Goal: Information Seeking & Learning: Check status

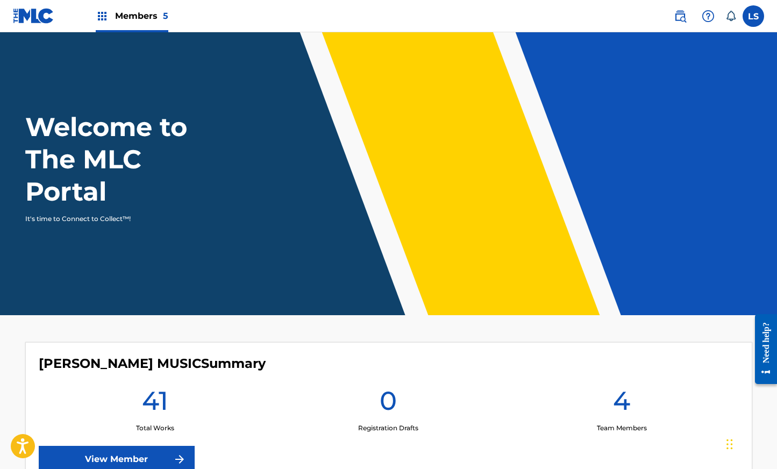
click at [130, 19] on span "Members 5" at bounding box center [141, 16] width 53 height 12
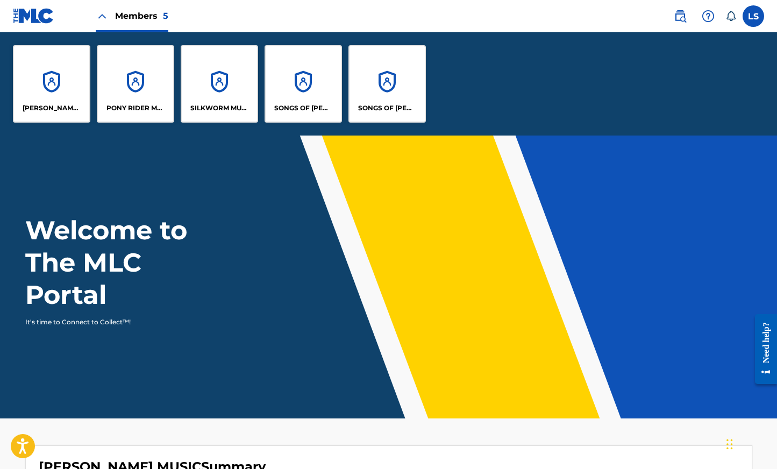
click at [306, 83] on div "SONGS OF [PERSON_NAME]" at bounding box center [303, 83] width 77 height 77
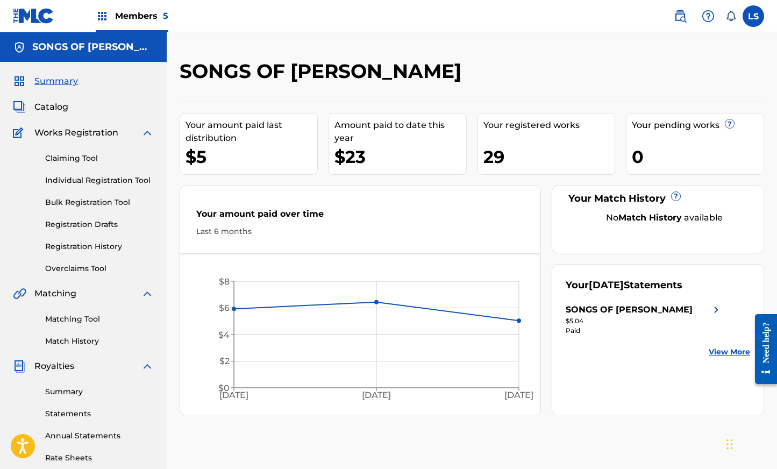
click at [73, 247] on link "Registration History" at bounding box center [99, 246] width 109 height 11
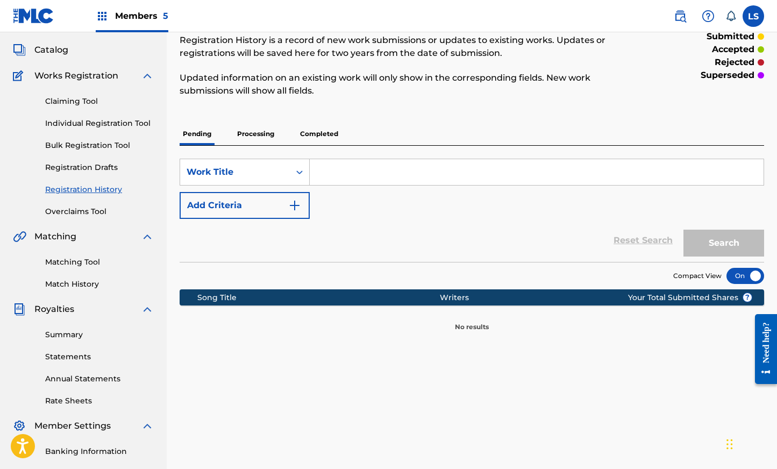
scroll to position [47, 0]
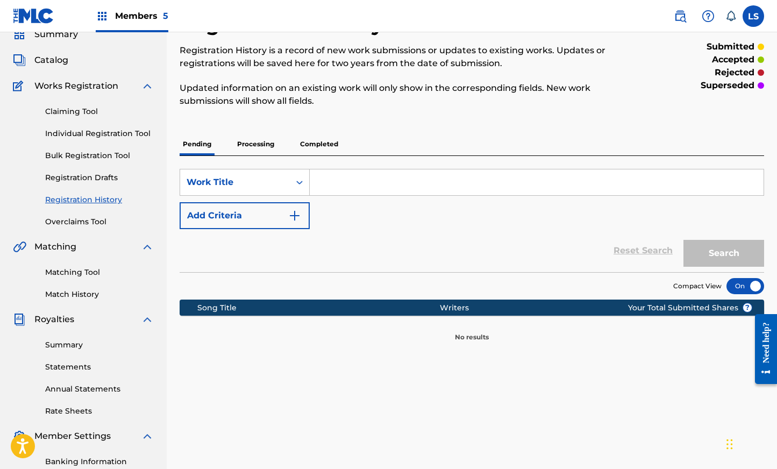
click at [192, 146] on p "Pending" at bounding box center [197, 144] width 35 height 23
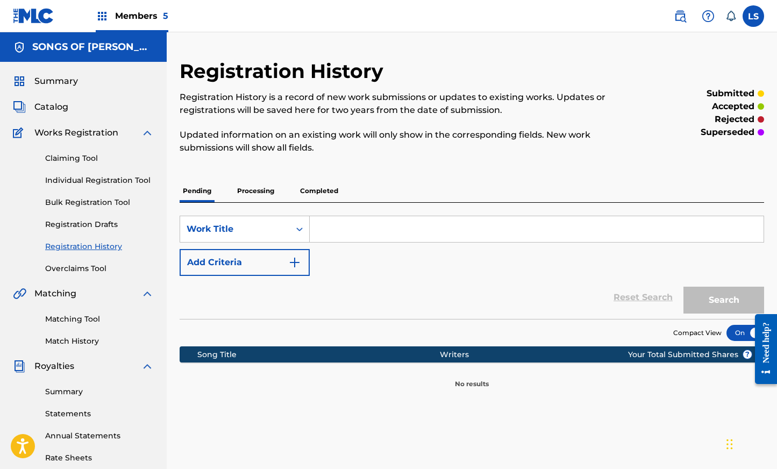
click at [308, 189] on p "Completed" at bounding box center [319, 191] width 45 height 23
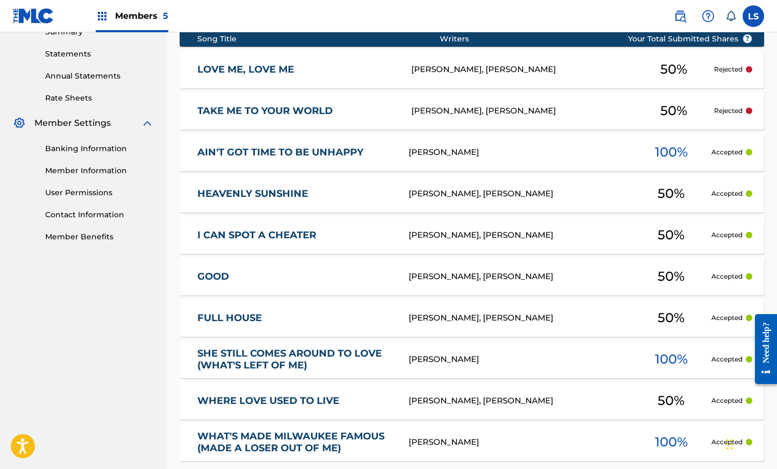
scroll to position [358, 0]
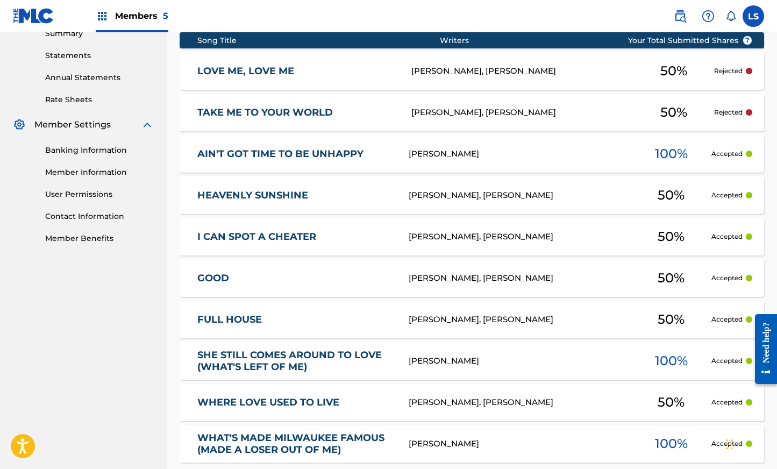
click at [397, 77] on div "LOVE ME, LOVE ME [PERSON_NAME], [PERSON_NAME] 50 % Rejected" at bounding box center [472, 71] width 584 height 38
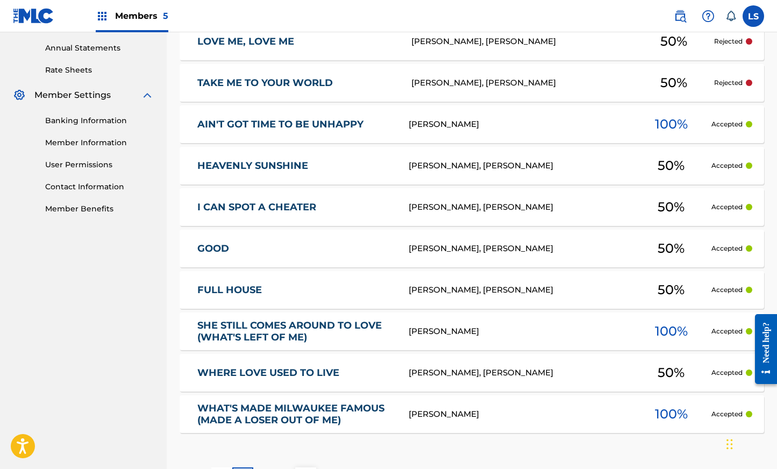
scroll to position [476, 0]
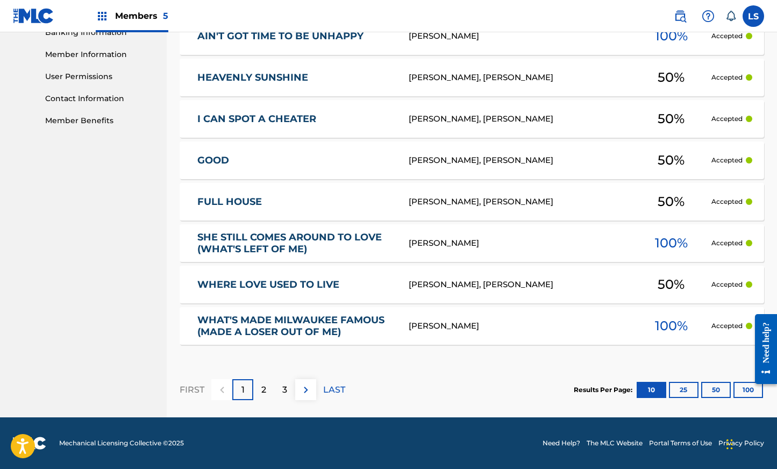
click at [685, 391] on button "25" at bounding box center [684, 390] width 30 height 16
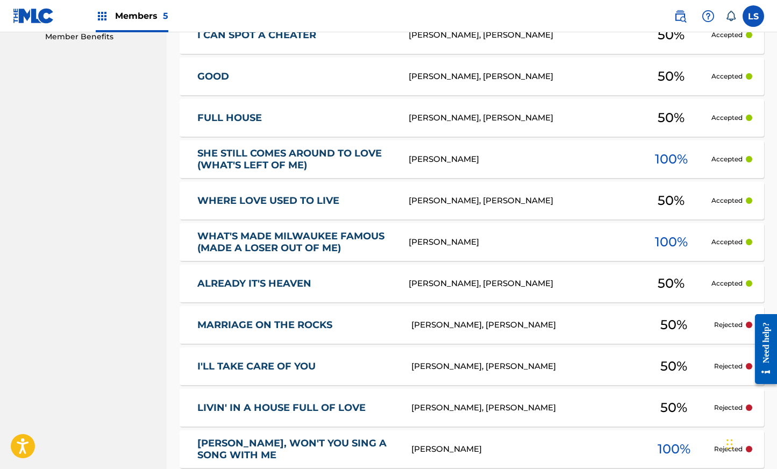
scroll to position [559, 0]
click at [581, 316] on div "MARRIAGE ON THE ROCKS [PERSON_NAME], [PERSON_NAME] 50 % Rejected" at bounding box center [472, 325] width 584 height 38
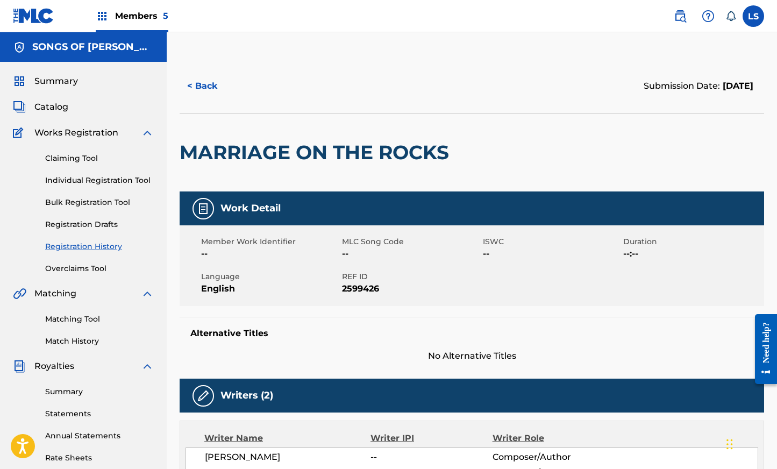
click at [200, 86] on button "< Back" at bounding box center [212, 86] width 65 height 27
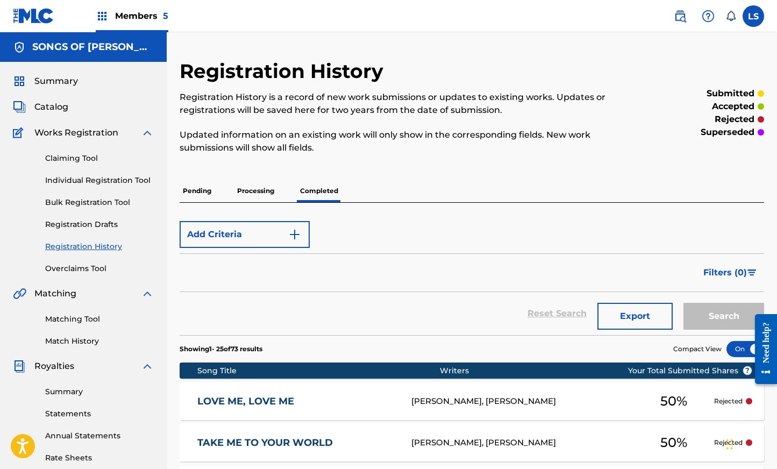
scroll to position [198, 0]
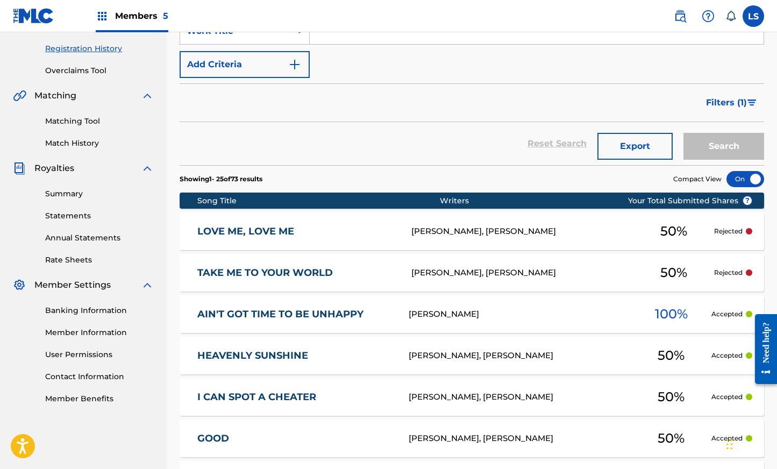
drag, startPoint x: 164, startPoint y: 76, endPoint x: 118, endPoint y: 75, distance: 46.3
click at [118, 75] on div "Summary Catalog Works Registration Claiming Tool Individual Registration Tool B…" at bounding box center [83, 140] width 167 height 553
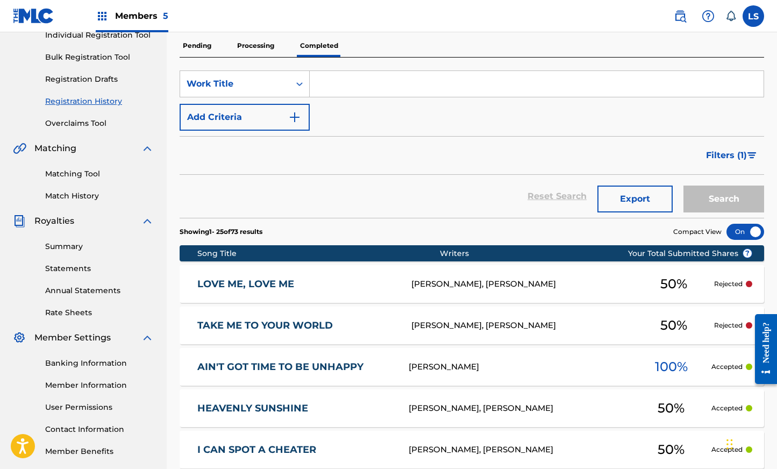
scroll to position [144, 0]
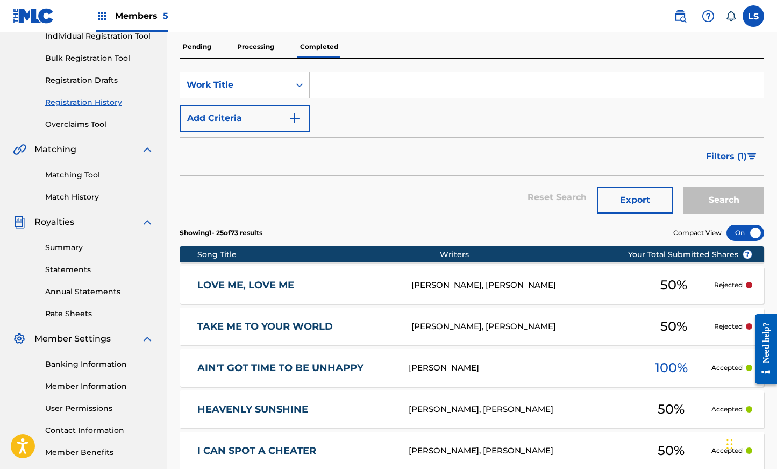
click at [742, 231] on div at bounding box center [745, 233] width 38 height 16
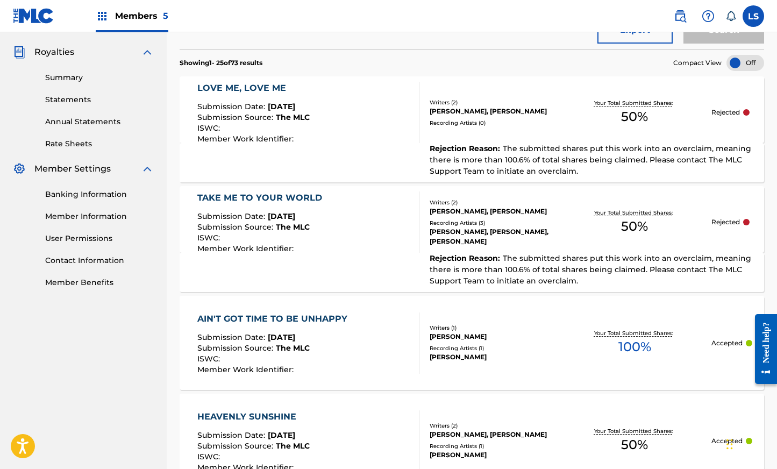
scroll to position [317, 0]
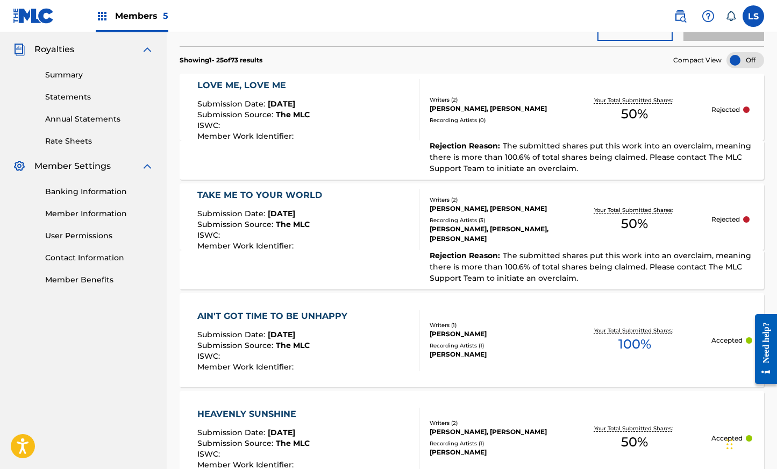
click at [515, 155] on span "The submitted shares put this work into an overclaim, meaning there is more tha…" at bounding box center [590, 157] width 321 height 32
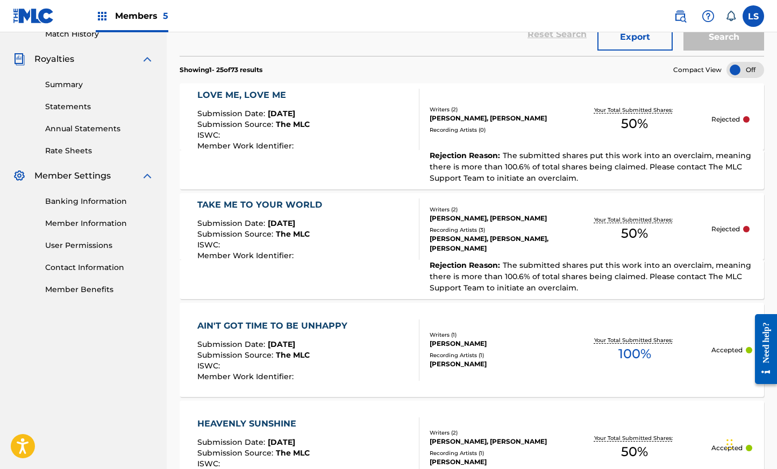
scroll to position [308, 0]
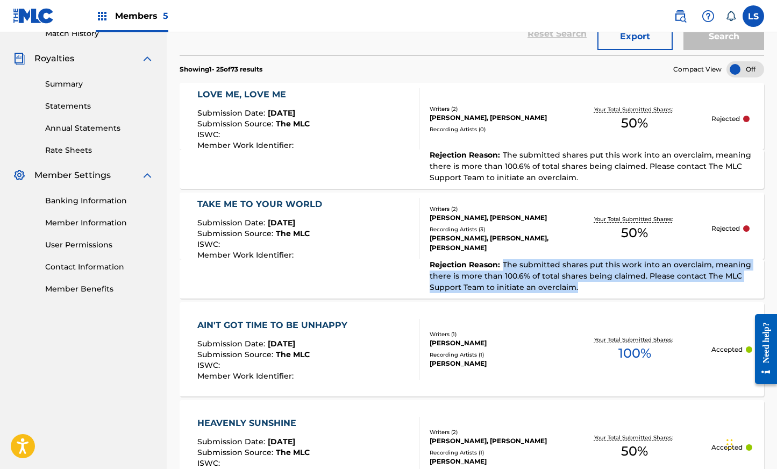
drag, startPoint x: 548, startPoint y: 281, endPoint x: 505, endPoint y: 268, distance: 45.1
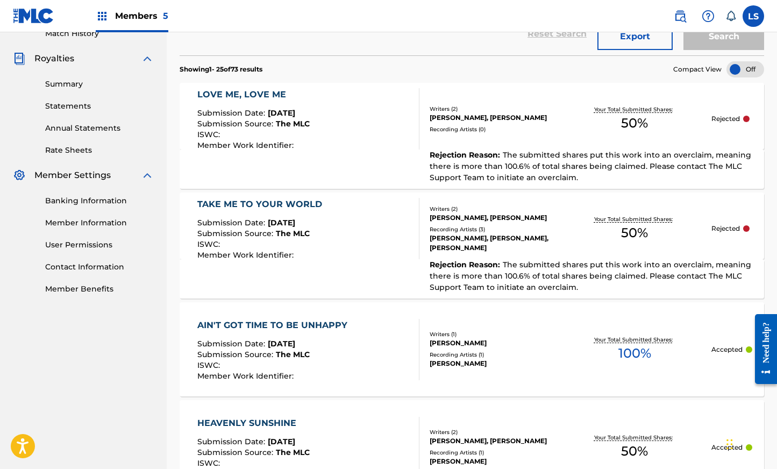
click at [139, 15] on span "Members 5" at bounding box center [141, 16] width 53 height 12
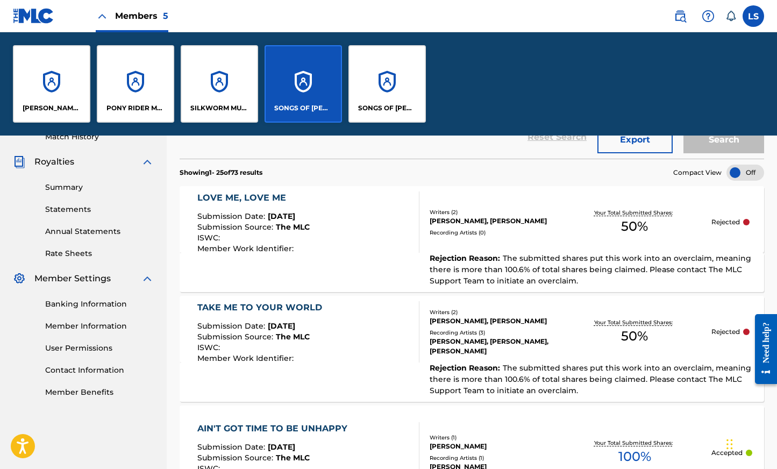
scroll to position [411, 0]
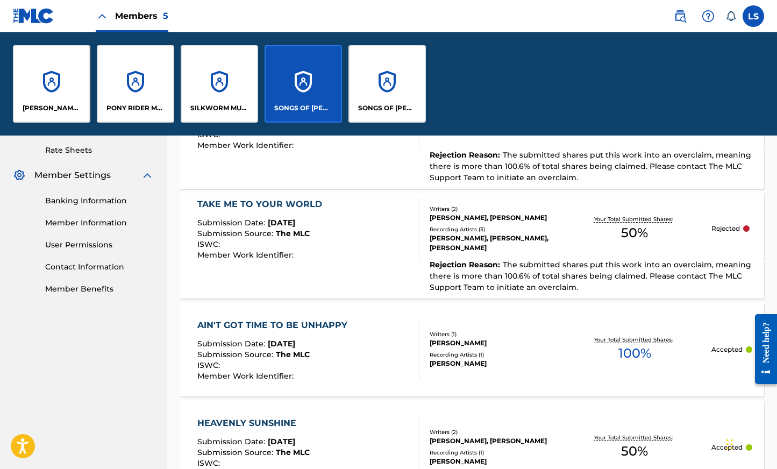
click at [382, 94] on div "SONGS OF [PERSON_NAME]" at bounding box center [386, 83] width 77 height 77
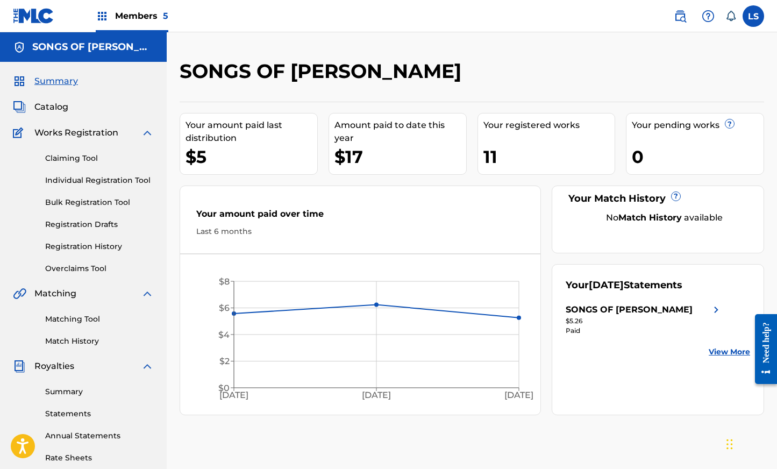
click at [67, 249] on link "Registration History" at bounding box center [99, 246] width 109 height 11
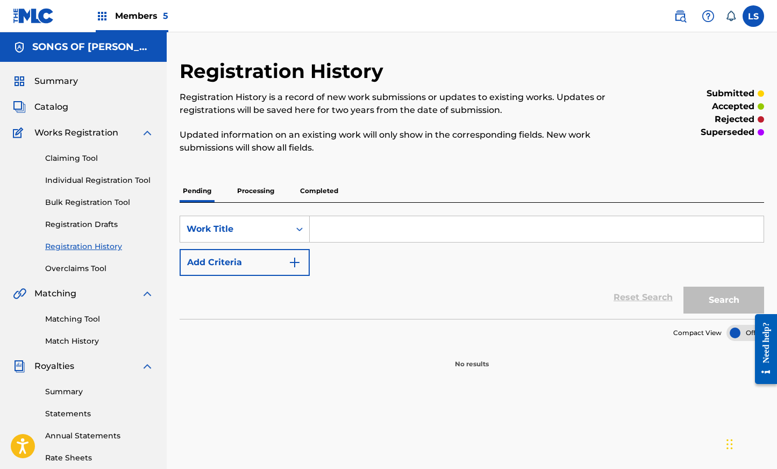
click at [256, 193] on p "Processing" at bounding box center [256, 191] width 44 height 23
click at [317, 192] on p "Completed" at bounding box center [319, 191] width 45 height 23
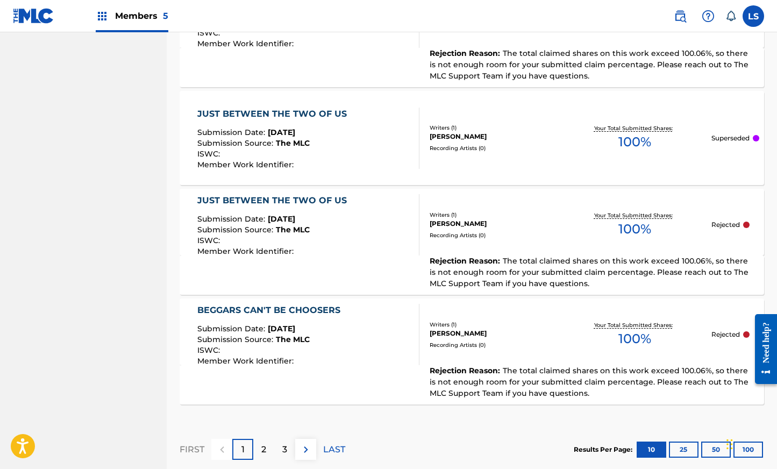
scroll to position [1128, 0]
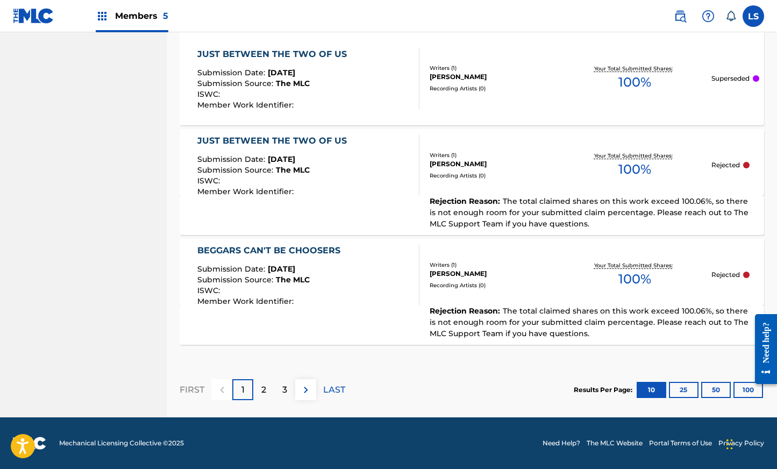
click at [750, 392] on button "100" at bounding box center [748, 390] width 30 height 16
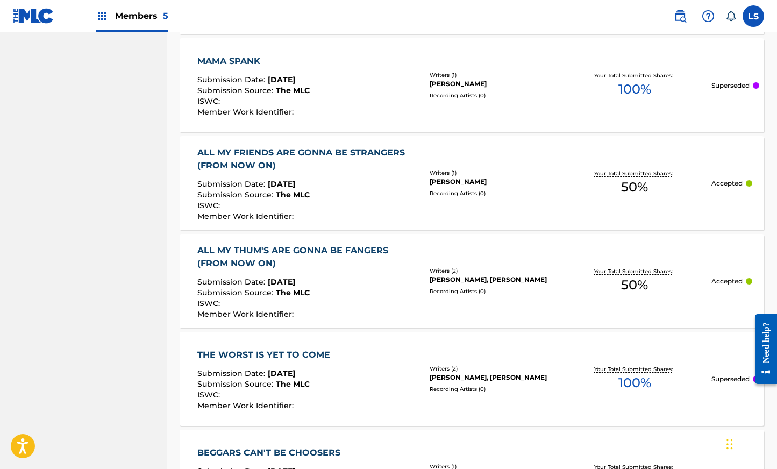
scroll to position [4249, 0]
